Goal: Task Accomplishment & Management: Manage account settings

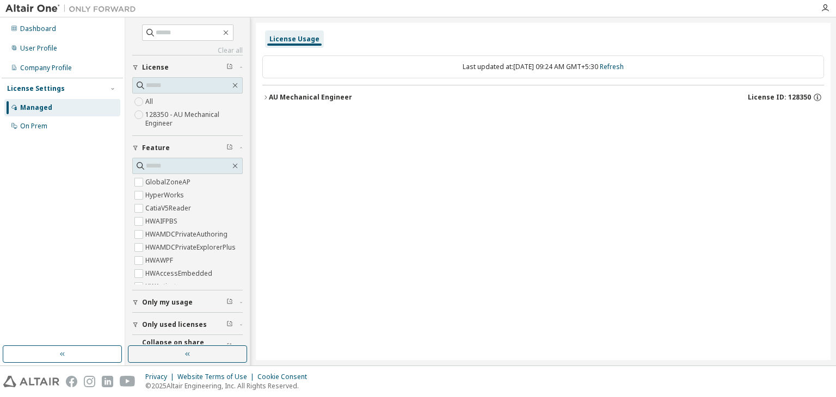
click at [268, 96] on icon "button" at bounding box center [265, 97] width 7 height 7
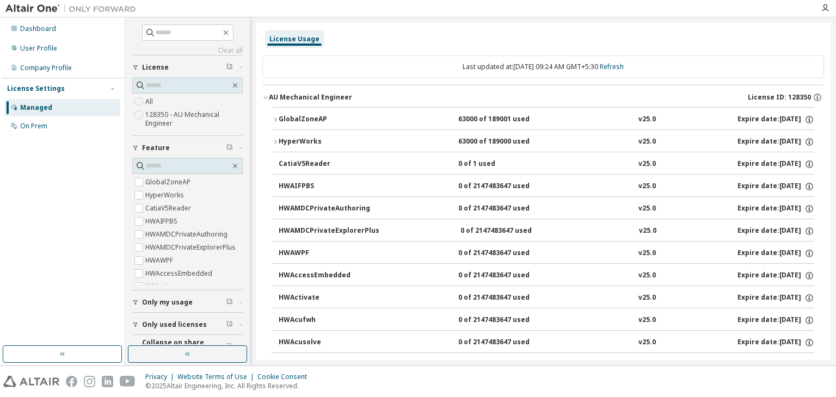
click at [275, 119] on icon "button" at bounding box center [275, 120] width 7 height 7
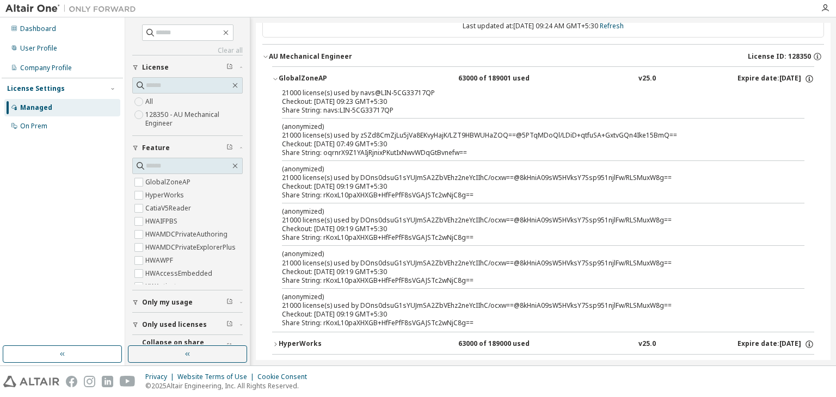
scroll to position [41, 0]
